Goal: Obtain resource: Obtain resource

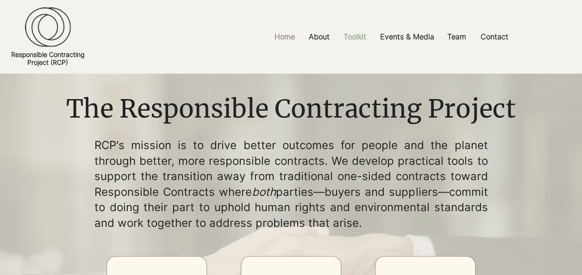
click at [346, 40] on p "Toolkit" at bounding box center [355, 36] width 32 height 21
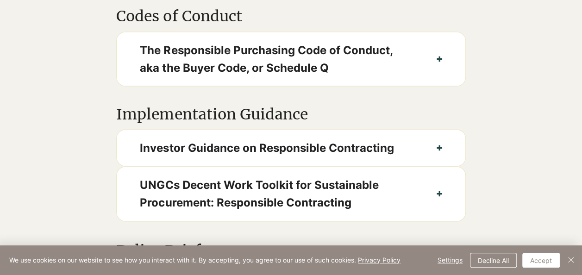
scroll to position [823, 0]
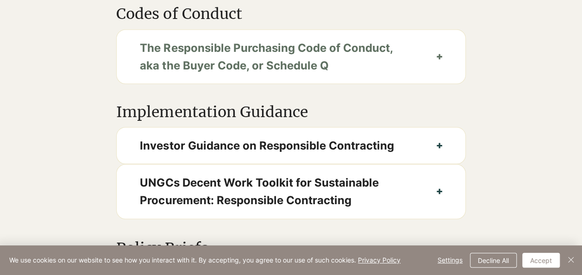
click at [439, 54] on icon "button" at bounding box center [439, 57] width 6 height 6
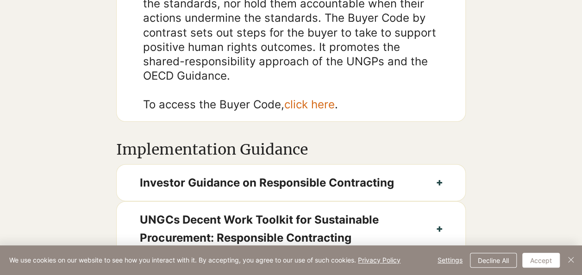
scroll to position [969, 0]
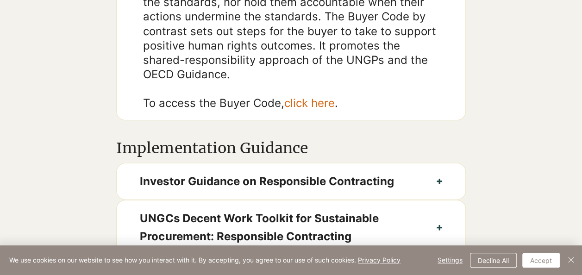
click at [305, 96] on link "click here" at bounding box center [309, 102] width 50 height 13
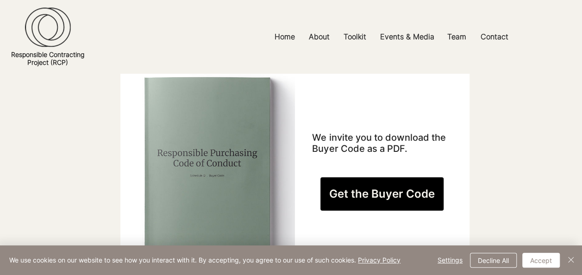
scroll to position [608, 0]
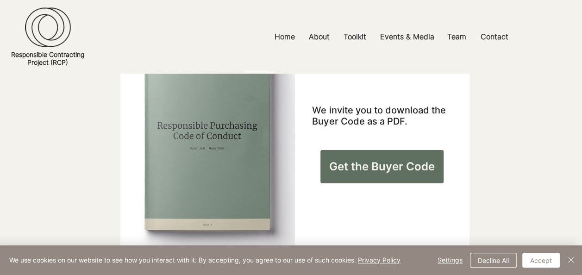
click at [395, 159] on link "Get the Buyer Code" at bounding box center [381, 166] width 123 height 33
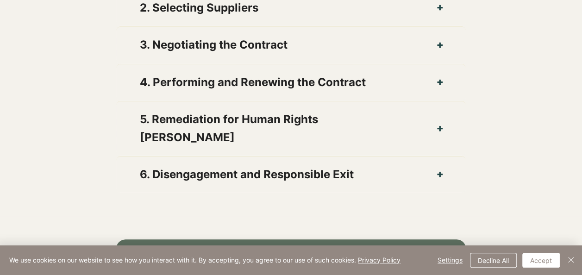
scroll to position [1015, 0]
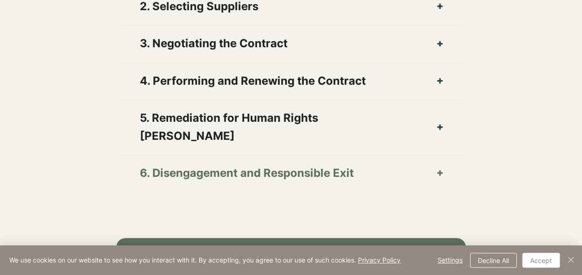
click at [440, 170] on icon "button" at bounding box center [440, 173] width 6 height 6
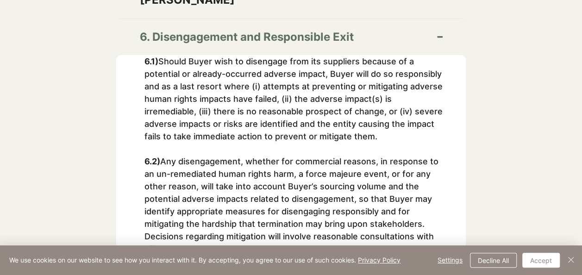
scroll to position [1153, 0]
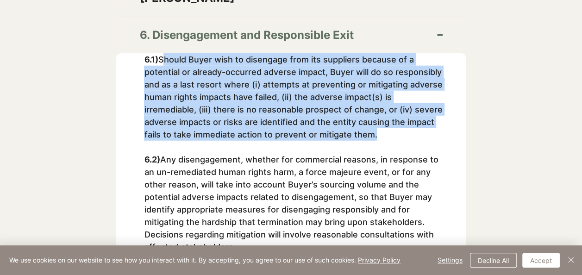
drag, startPoint x: 160, startPoint y: 39, endPoint x: 371, endPoint y: 119, distance: 225.6
click at [371, 119] on p "6.1) Should Buyer wish to disengage from its suppliers because of a potential o…" at bounding box center [293, 96] width 298 height 87
copy p "Should Buyer wish to disengage from its suppliers because of a potential or alr…"
